Goal: Check status: Check status

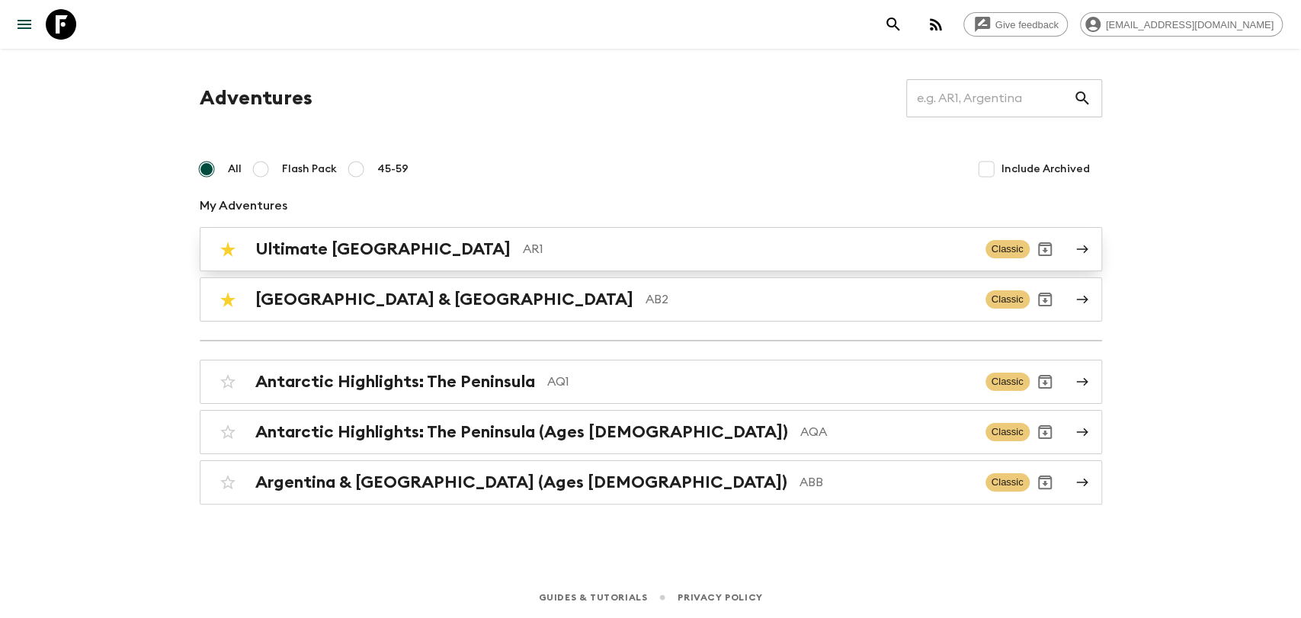
click at [401, 259] on div "Ultimate Argentina AR1 Classic" at bounding box center [621, 249] width 817 height 30
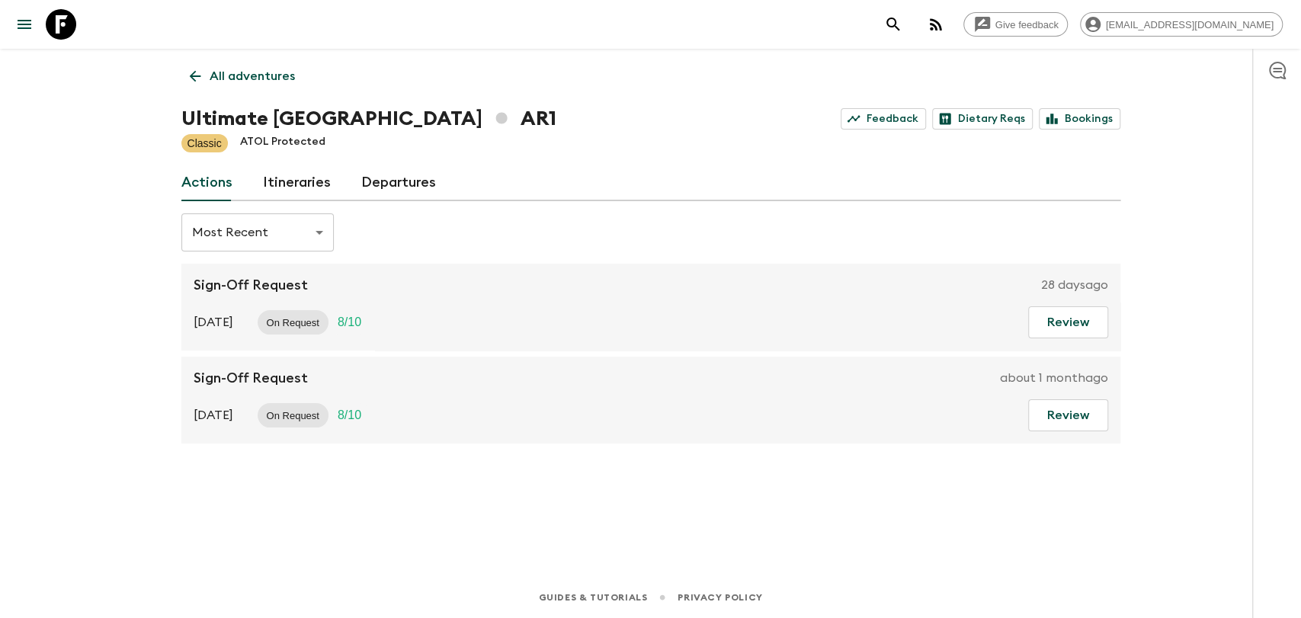
click at [407, 185] on link "Departures" at bounding box center [398, 183] width 75 height 37
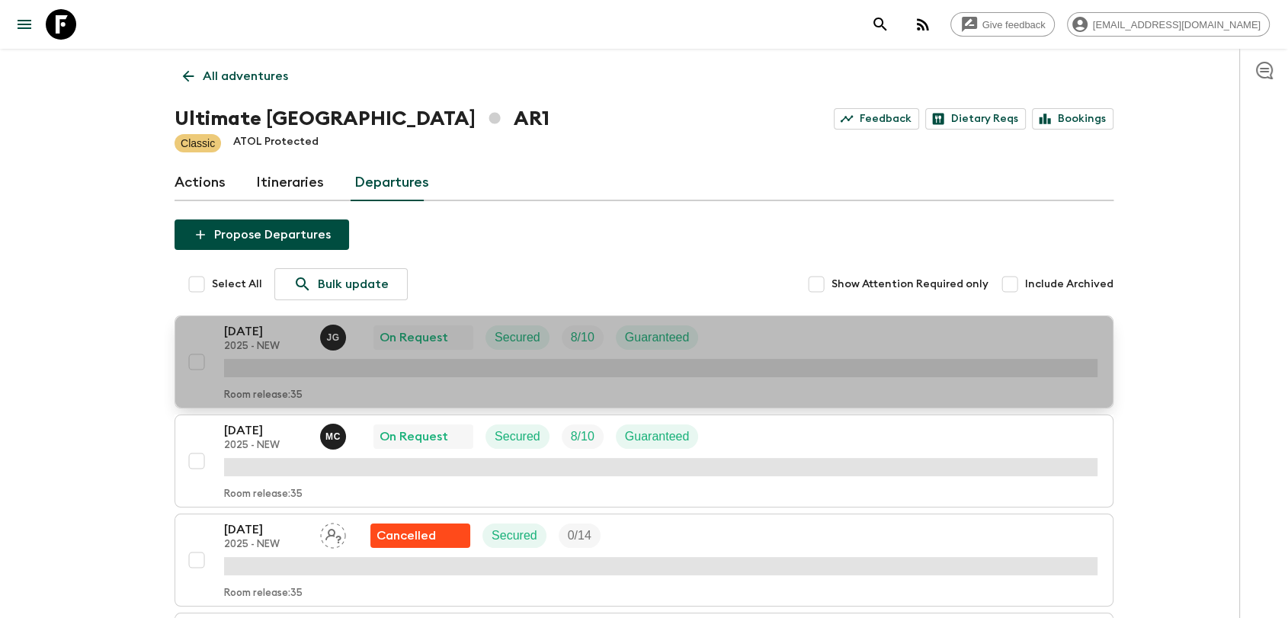
click at [285, 327] on p "[DATE]" at bounding box center [266, 331] width 84 height 18
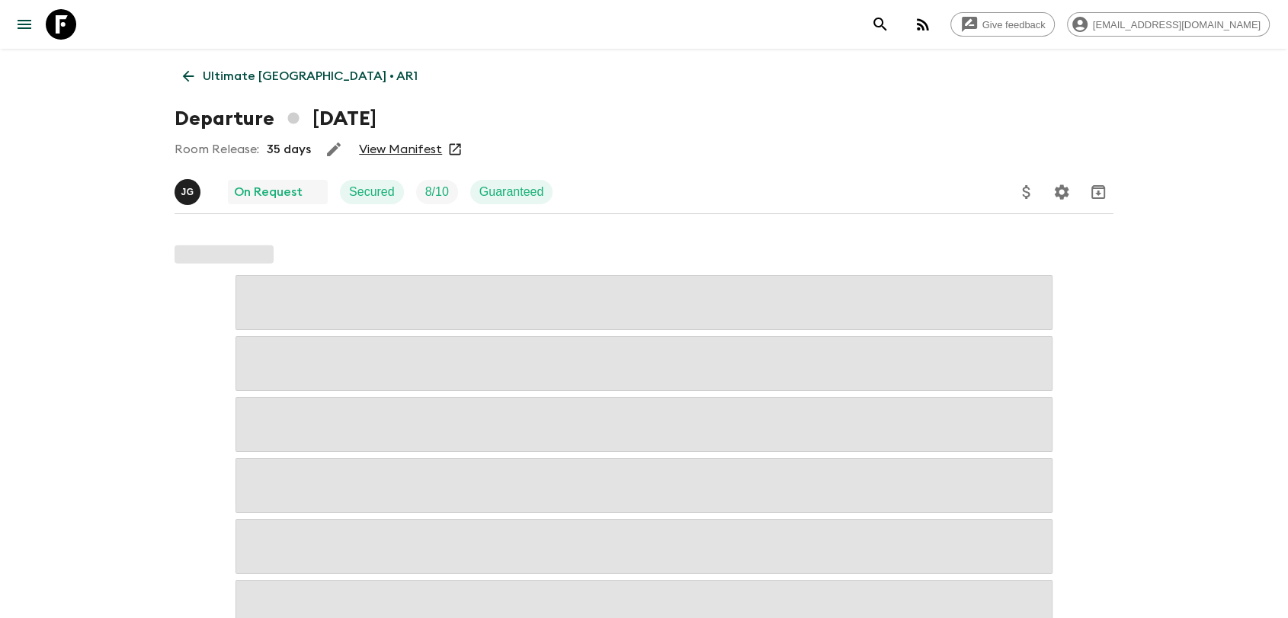
click at [413, 150] on link "View Manifest" at bounding box center [400, 149] width 83 height 15
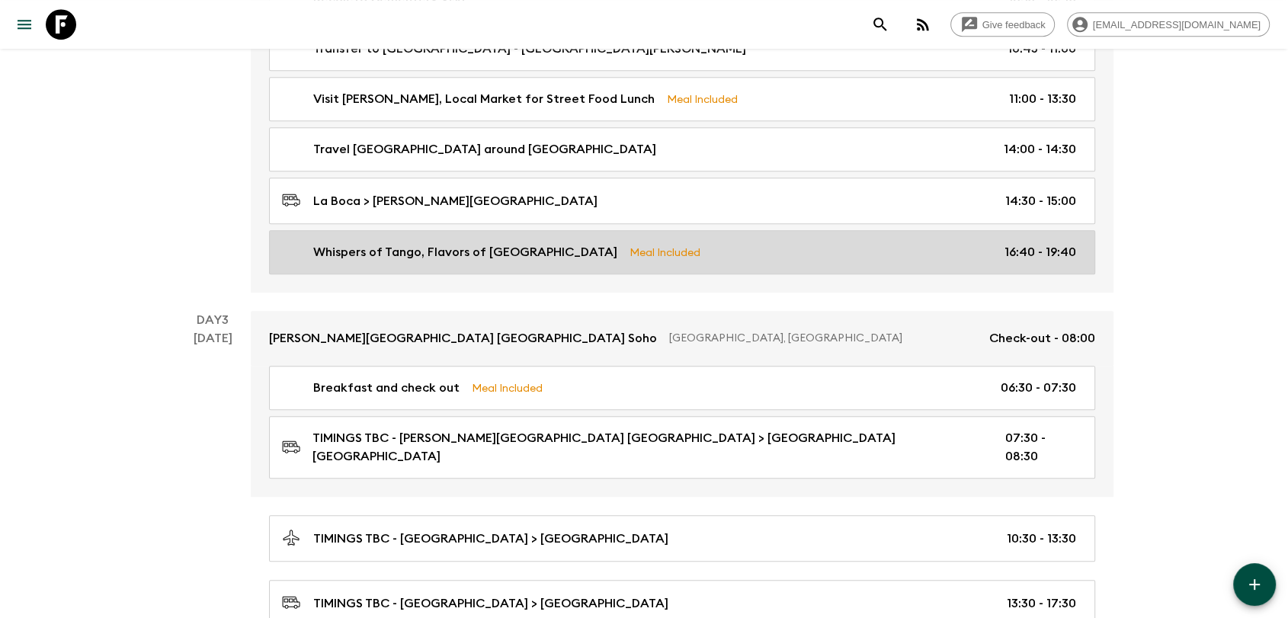
scroll to position [847, 0]
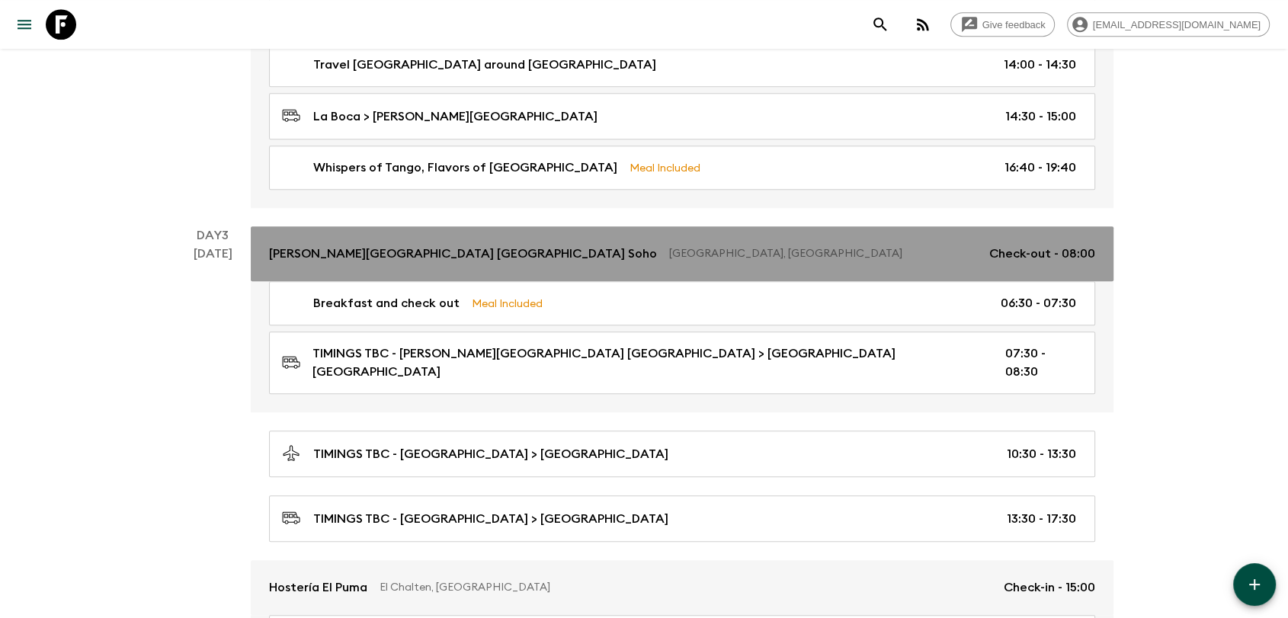
click at [831, 265] on link "[PERSON_NAME][GEOGRAPHIC_DATA] [GEOGRAPHIC_DATA] [GEOGRAPHIC_DATA], [GEOGRAPHIC…" at bounding box center [682, 253] width 863 height 55
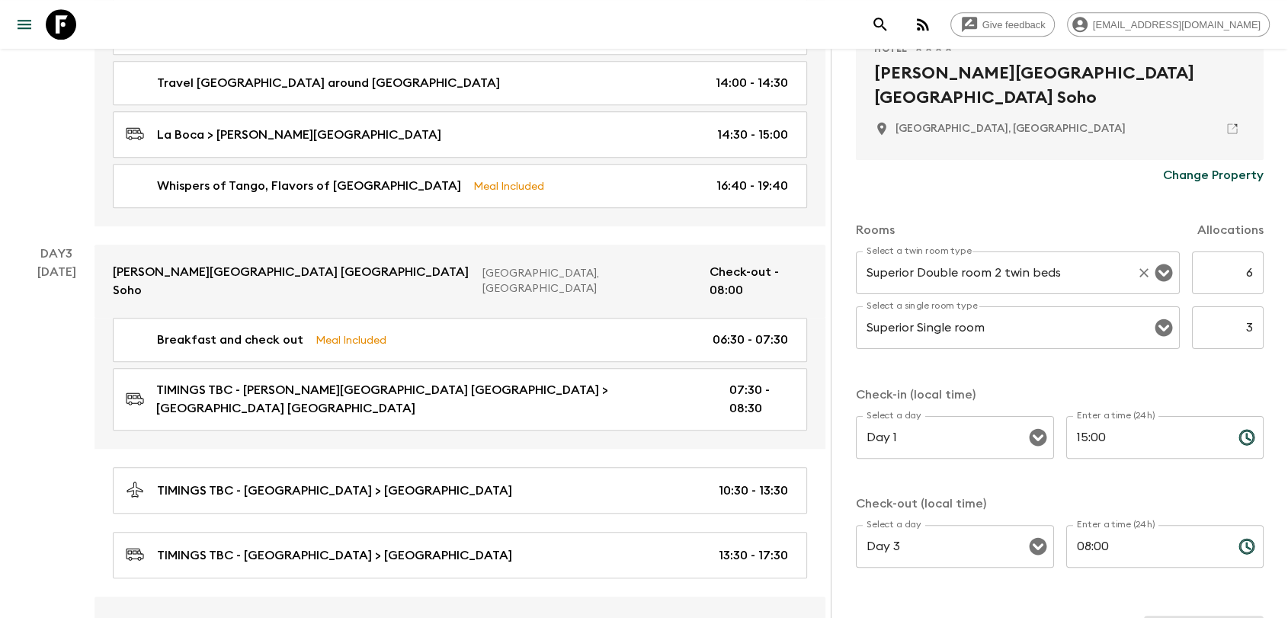
scroll to position [386, 0]
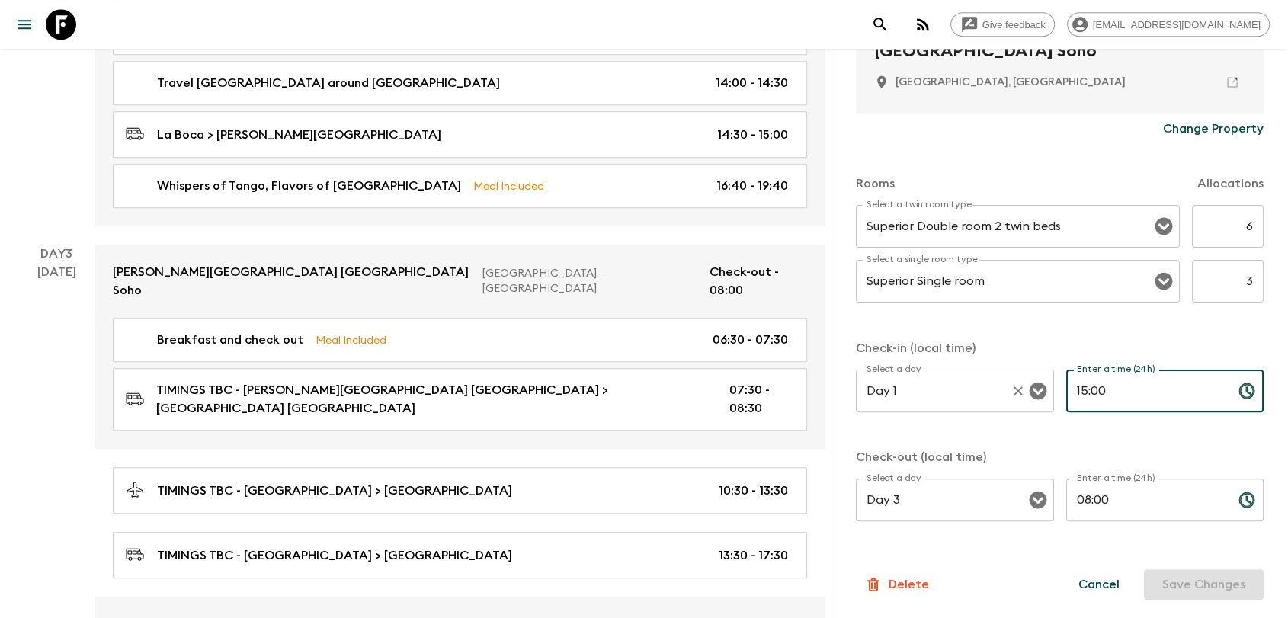
drag, startPoint x: 1089, startPoint y: 386, endPoint x: 1017, endPoint y: 388, distance: 71.7
click at [1017, 387] on div "Select a day Day 1 Select a day ​ Enter a time (24h) 15:00 Enter a time (24h) ​" at bounding box center [1060, 400] width 408 height 60
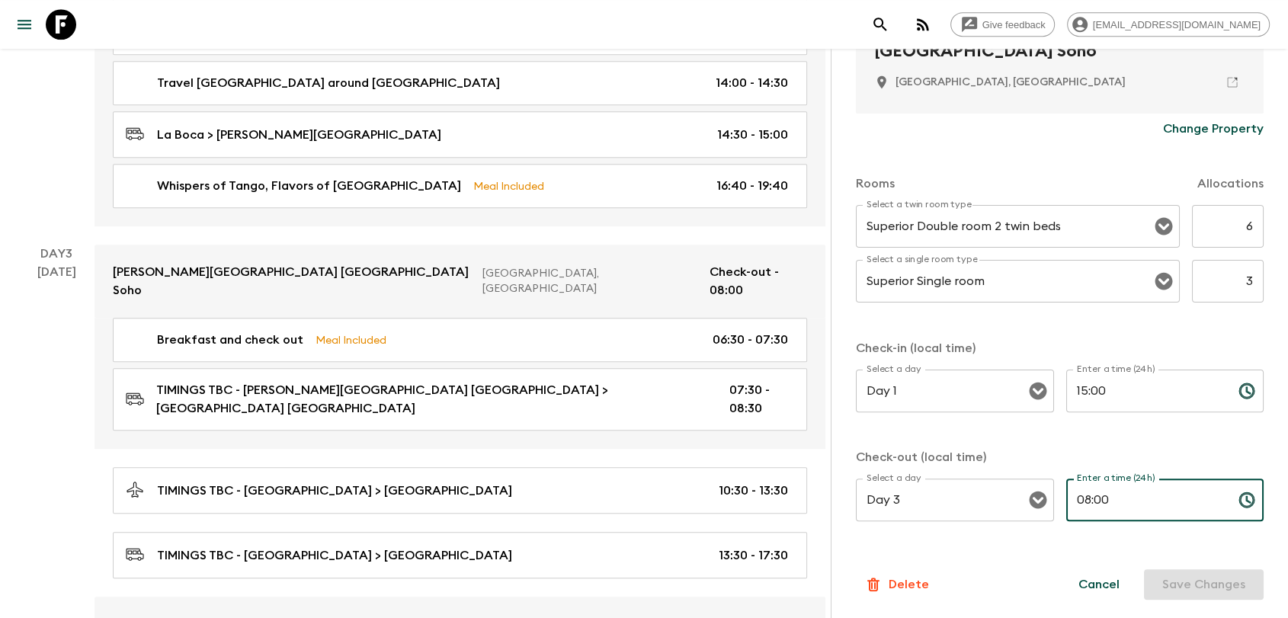
drag, startPoint x: 1178, startPoint y: 505, endPoint x: 1050, endPoint y: 508, distance: 128.9
click at [1050, 508] on div "Select a day Day 3 Select a day ​ Enter a time (24h) 08:00 Enter a time (24h) ​" at bounding box center [1060, 509] width 408 height 60
type input "02:00"
click at [1207, 585] on button "Save Changes" at bounding box center [1204, 584] width 120 height 30
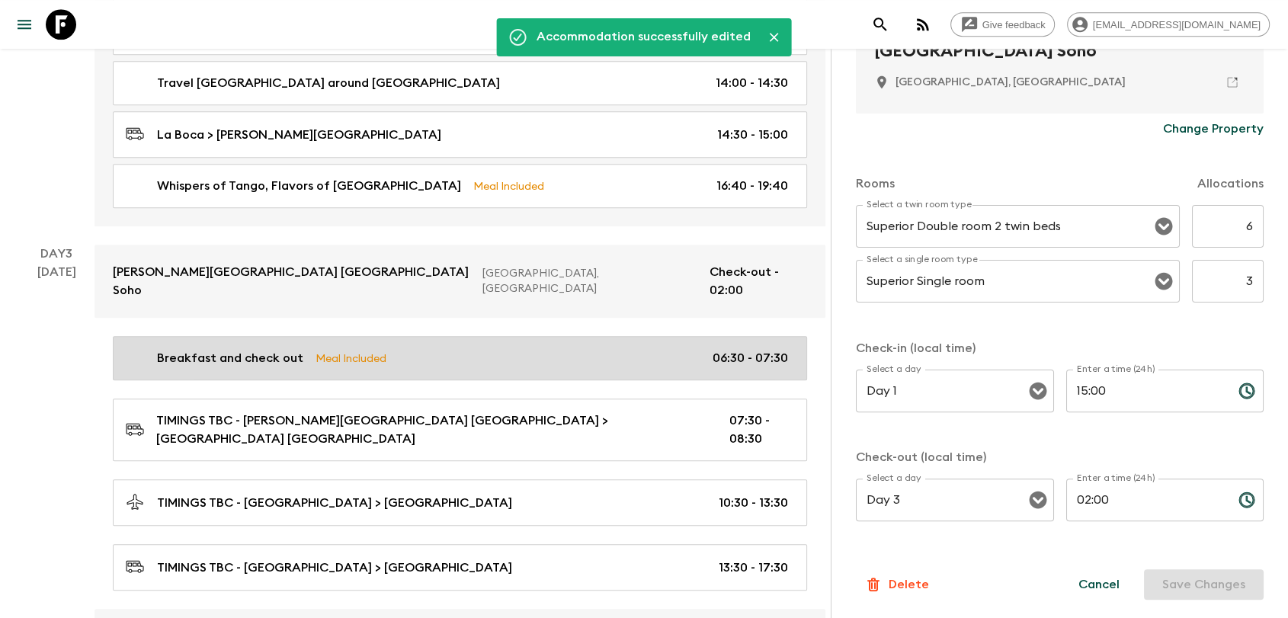
click at [701, 349] on div "Breakfast and check out Meal Included 06:30 - 07:30" at bounding box center [457, 358] width 662 height 18
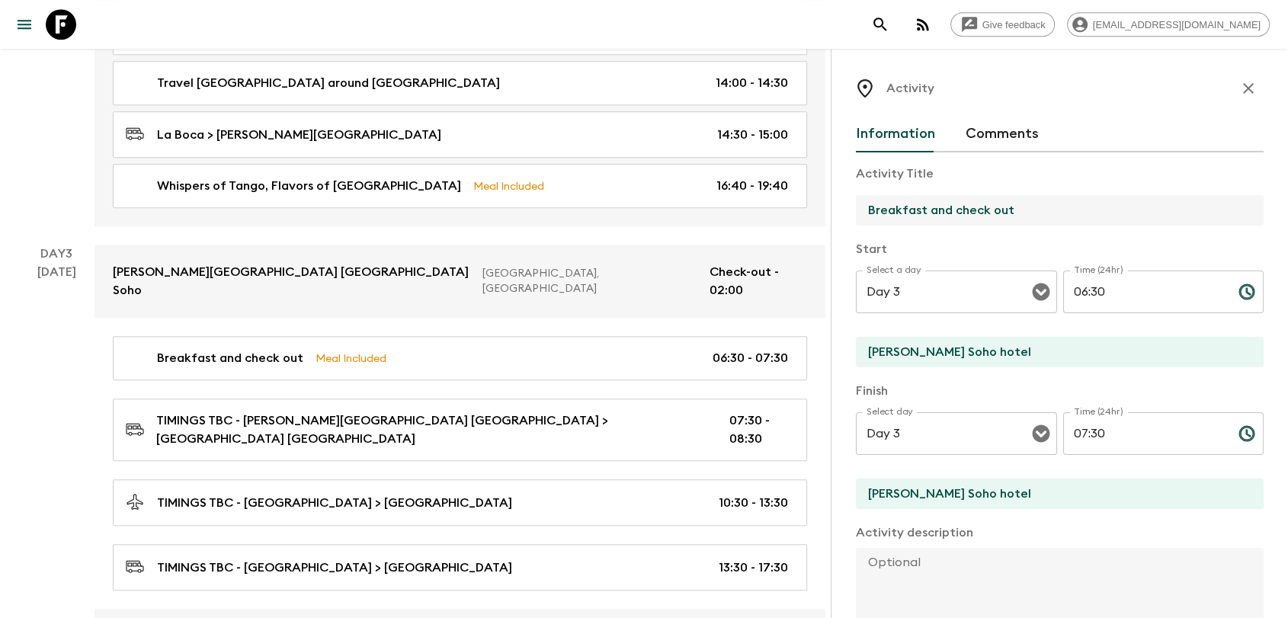
drag, startPoint x: 954, startPoint y: 213, endPoint x: 788, endPoint y: 213, distance: 165.4
click at [957, 208] on input "Breakfast and check out" at bounding box center [1054, 210] width 396 height 30
